Goal: Transaction & Acquisition: Purchase product/service

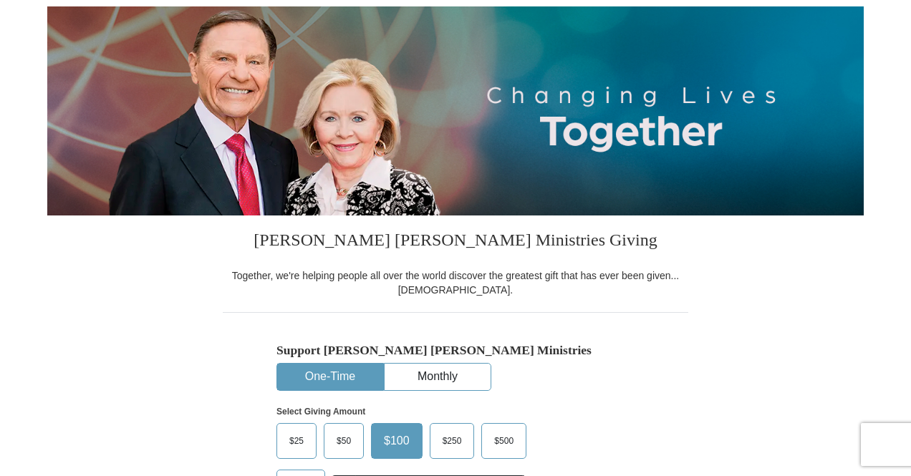
scroll to position [358, 0]
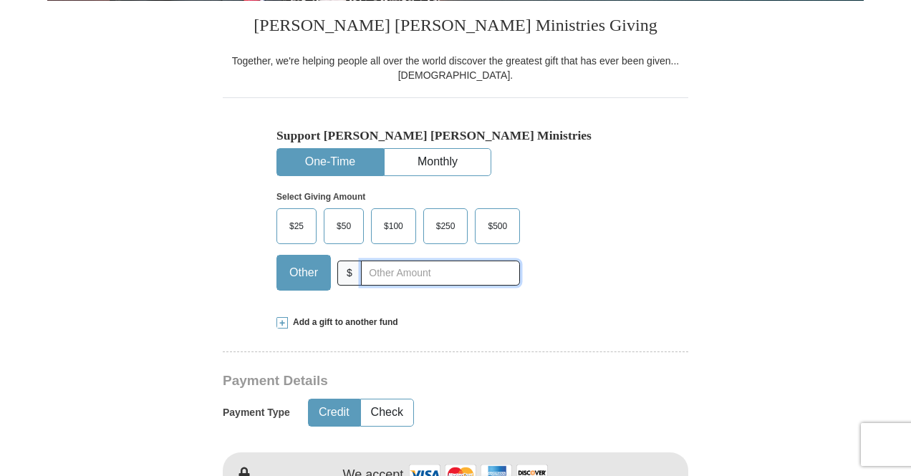
click at [406, 276] on input "text" at bounding box center [440, 273] width 159 height 25
type input "225.00"
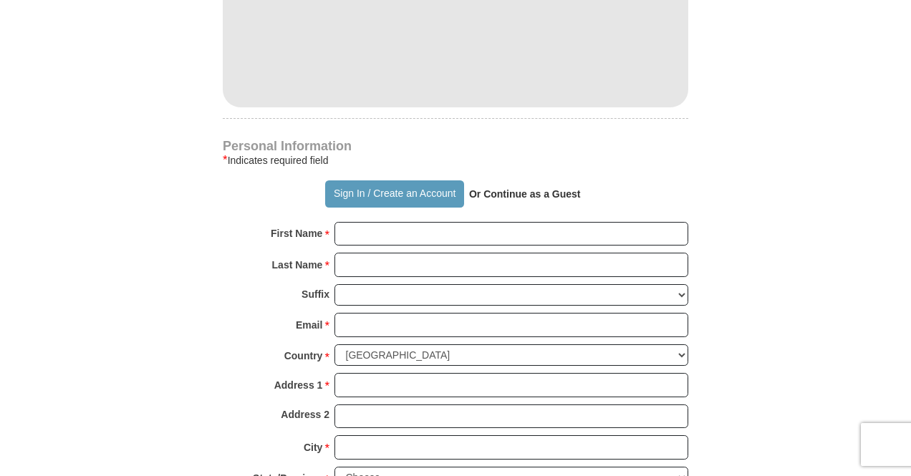
scroll to position [0, 0]
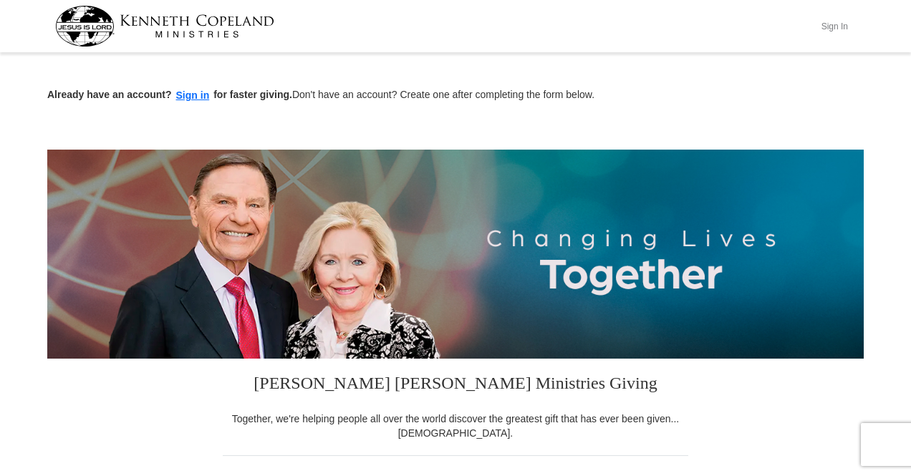
click at [835, 27] on button "Sign In" at bounding box center [834, 26] width 43 height 22
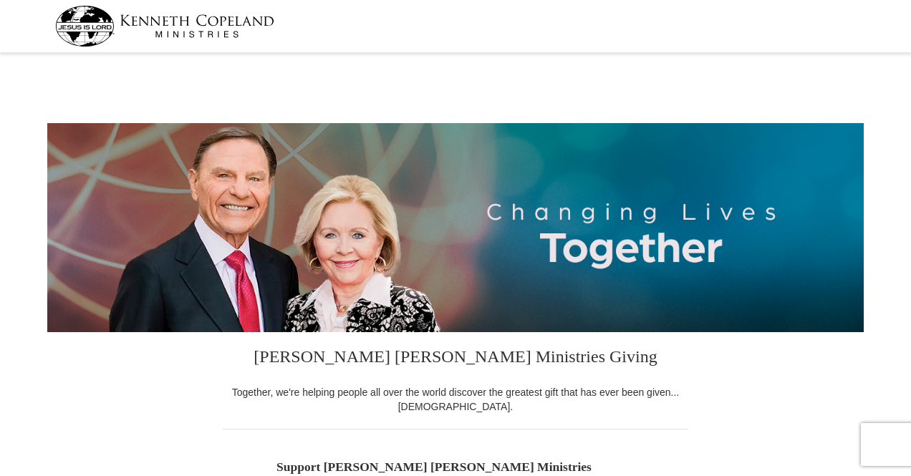
select select "NY"
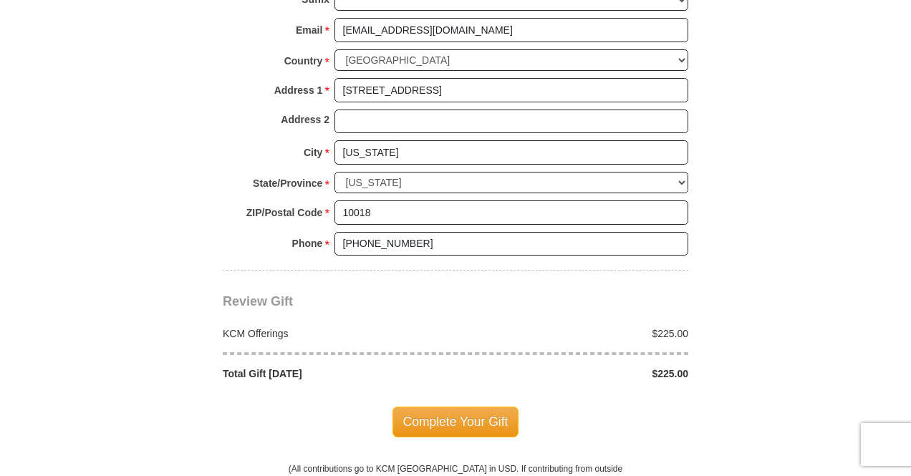
scroll to position [1146, 0]
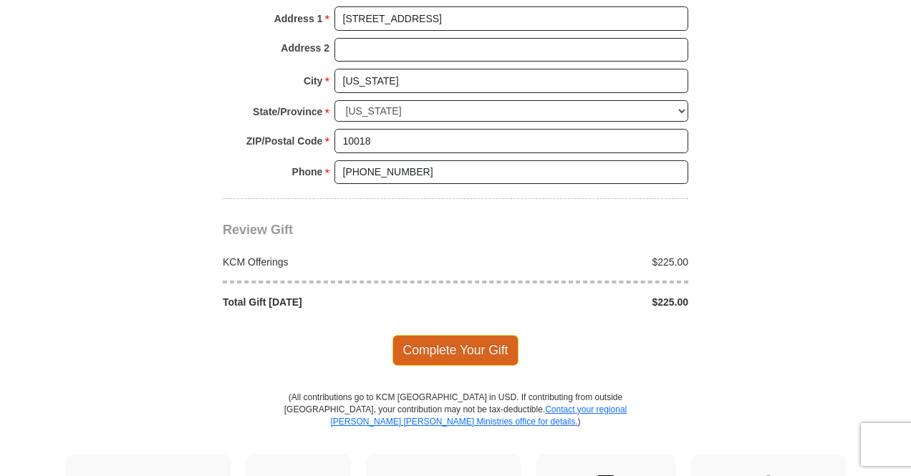
click at [428, 341] on span "Complete Your Gift" at bounding box center [456, 350] width 127 height 30
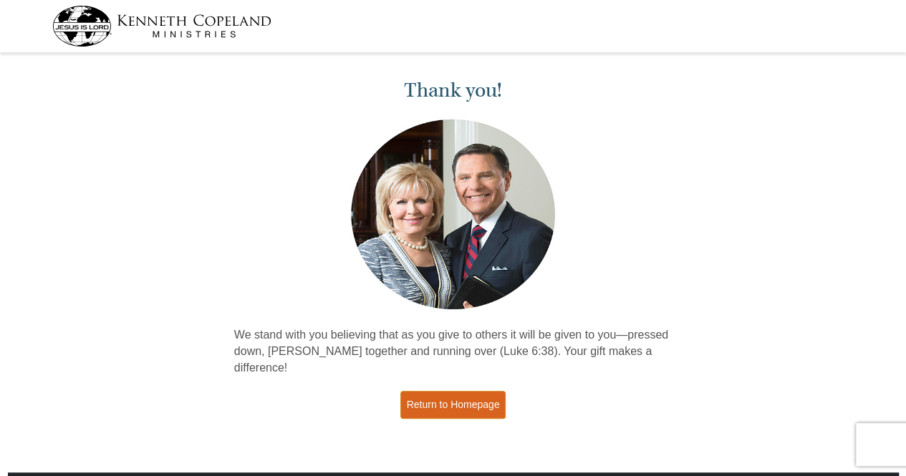
click at [445, 391] on link "Return to Homepage" at bounding box center [453, 405] width 106 height 28
